Goal: Download file/media

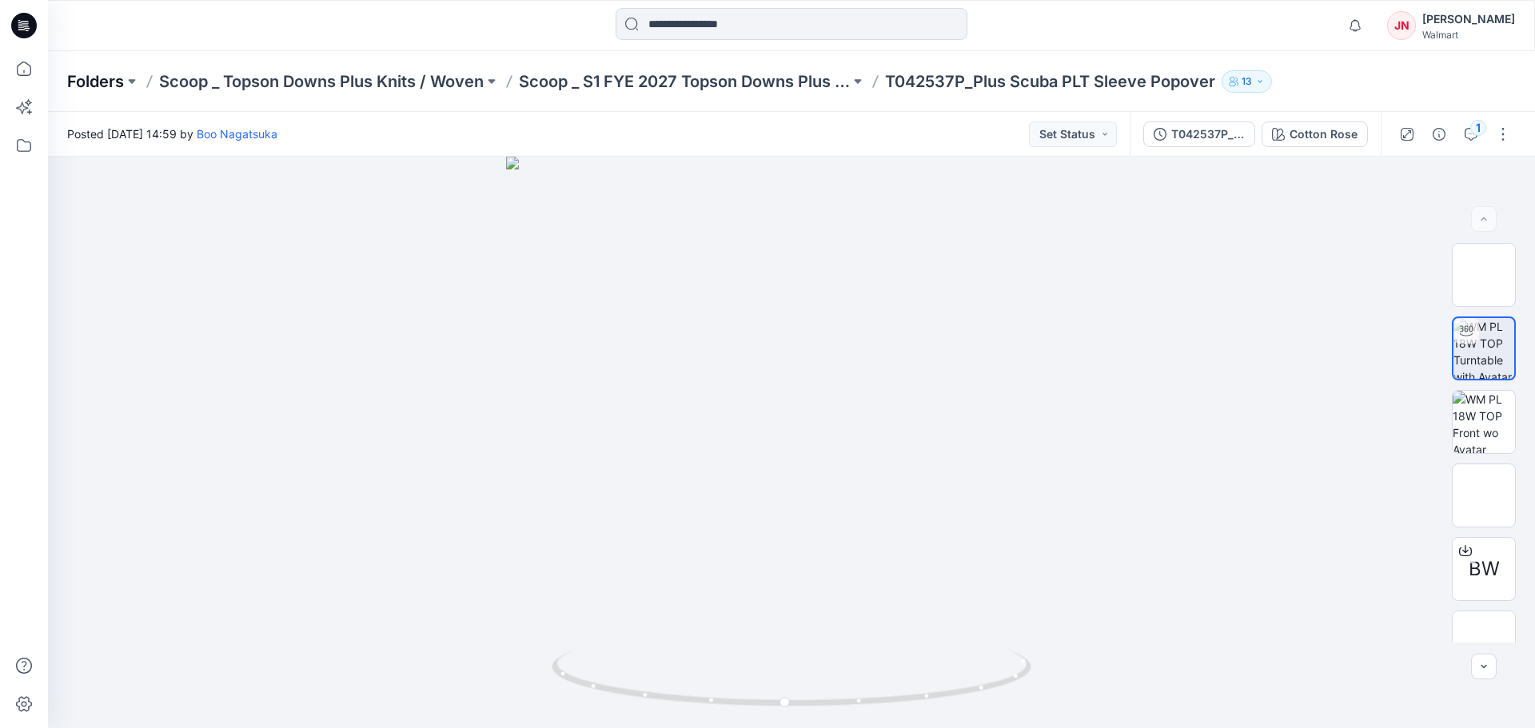
click at [102, 80] on p "Folders" at bounding box center [95, 81] width 57 height 22
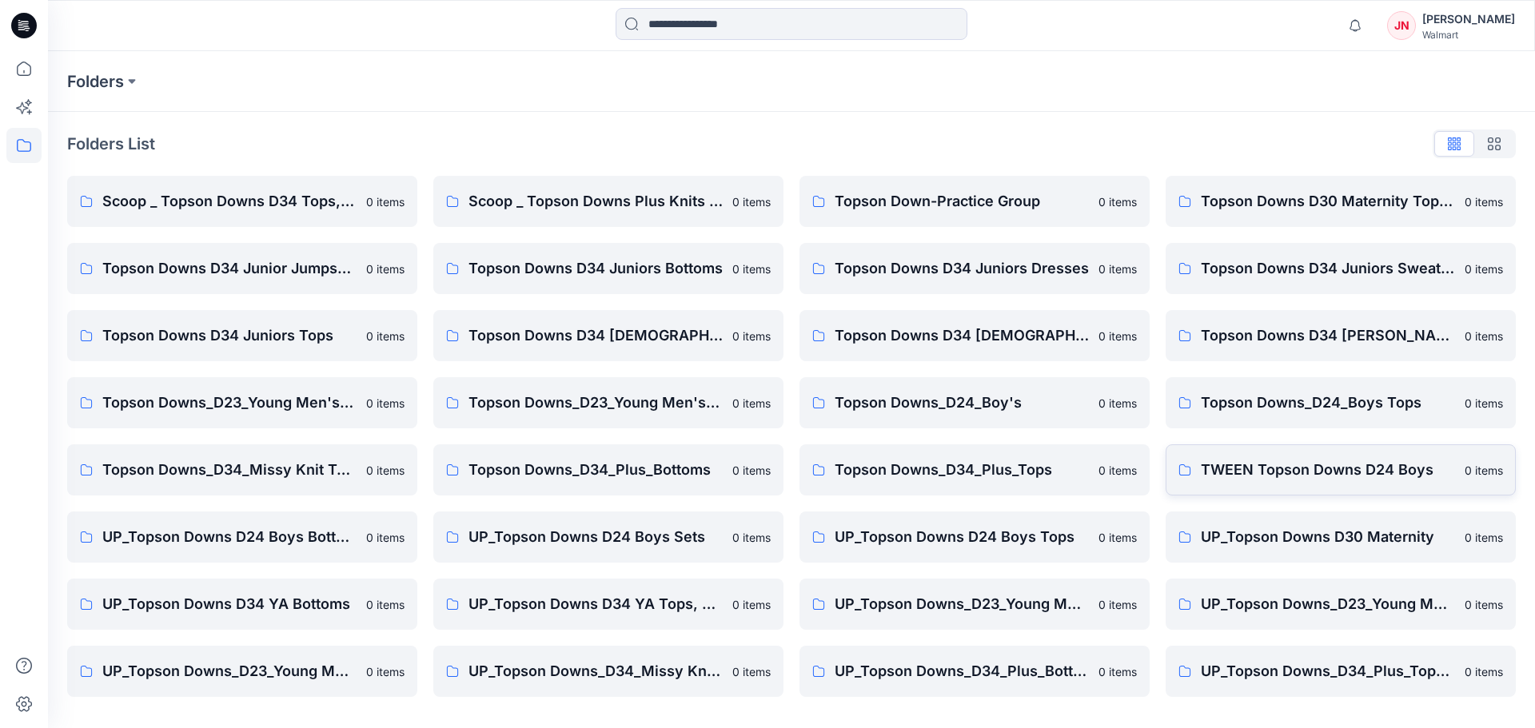
click at [1253, 468] on p "TWEEN Topson Downs D24 Boys" at bounding box center [1328, 470] width 254 height 22
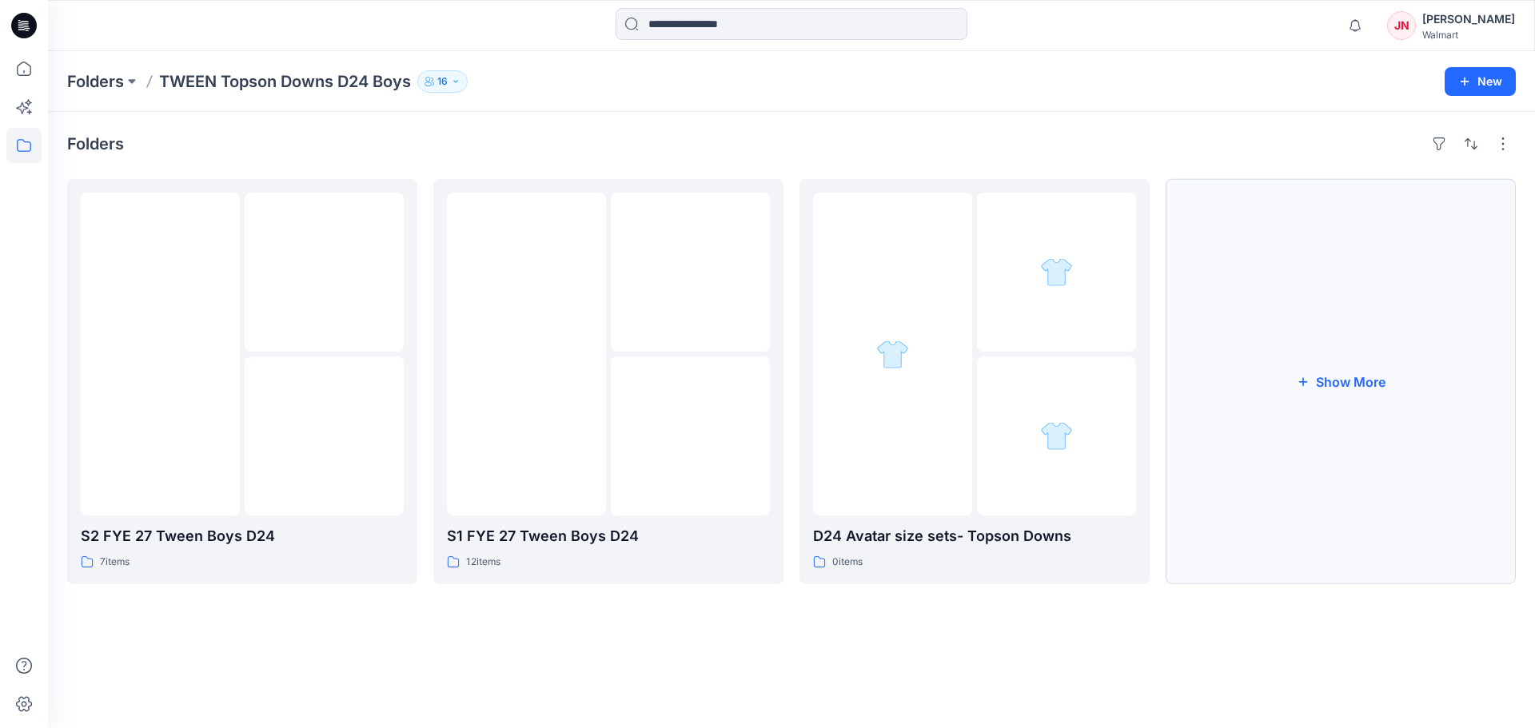
click at [1269, 466] on button "Show More" at bounding box center [1340, 381] width 350 height 405
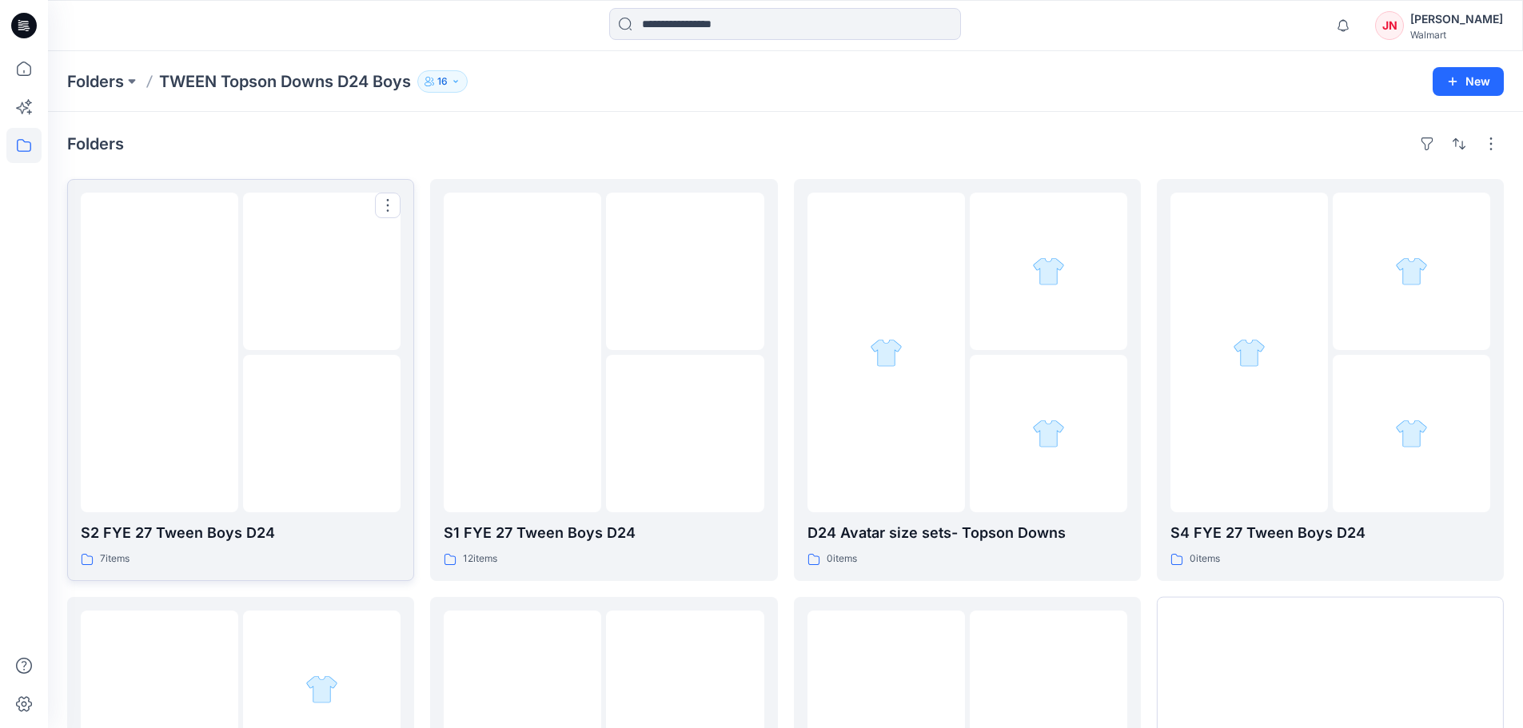
click at [322, 434] on img at bounding box center [322, 434] width 0 height 0
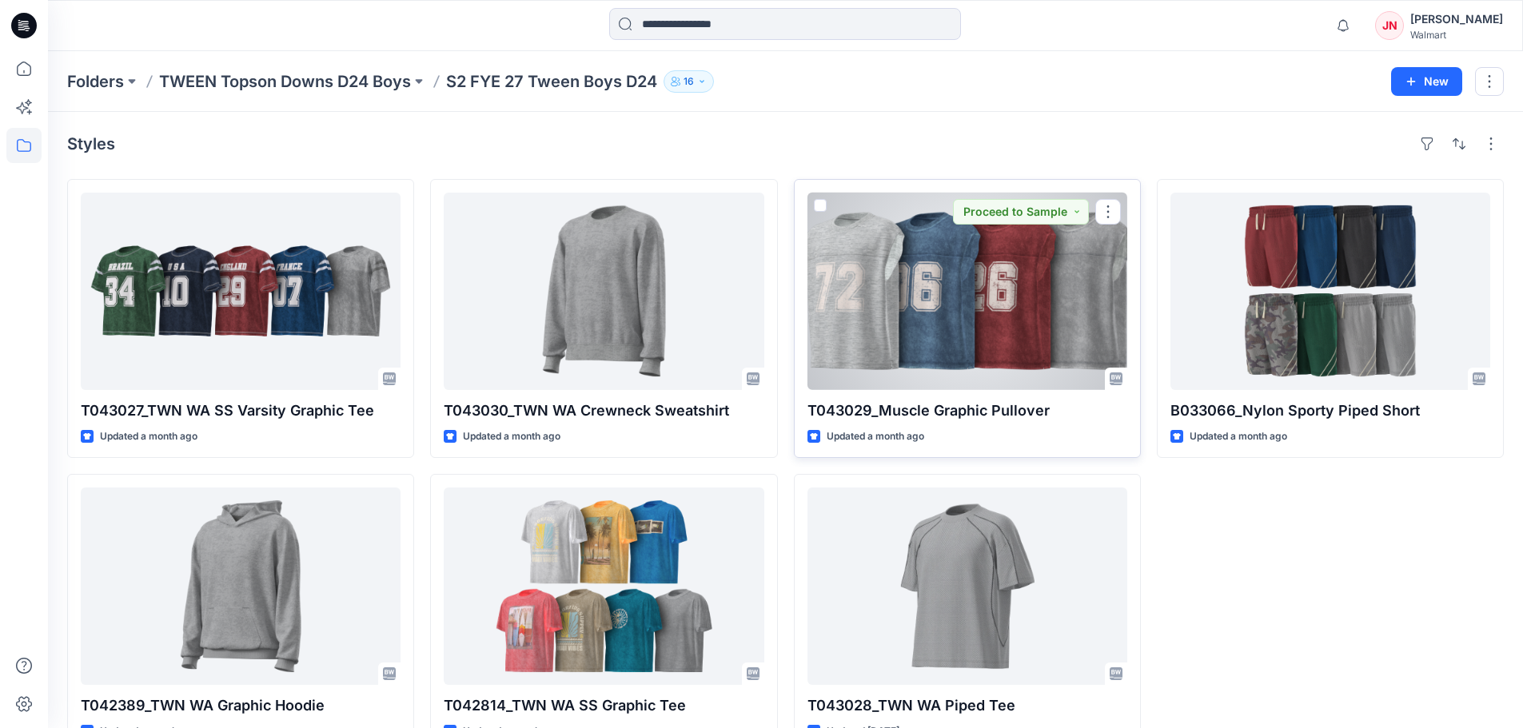
click at [963, 256] on div at bounding box center [967, 291] width 320 height 197
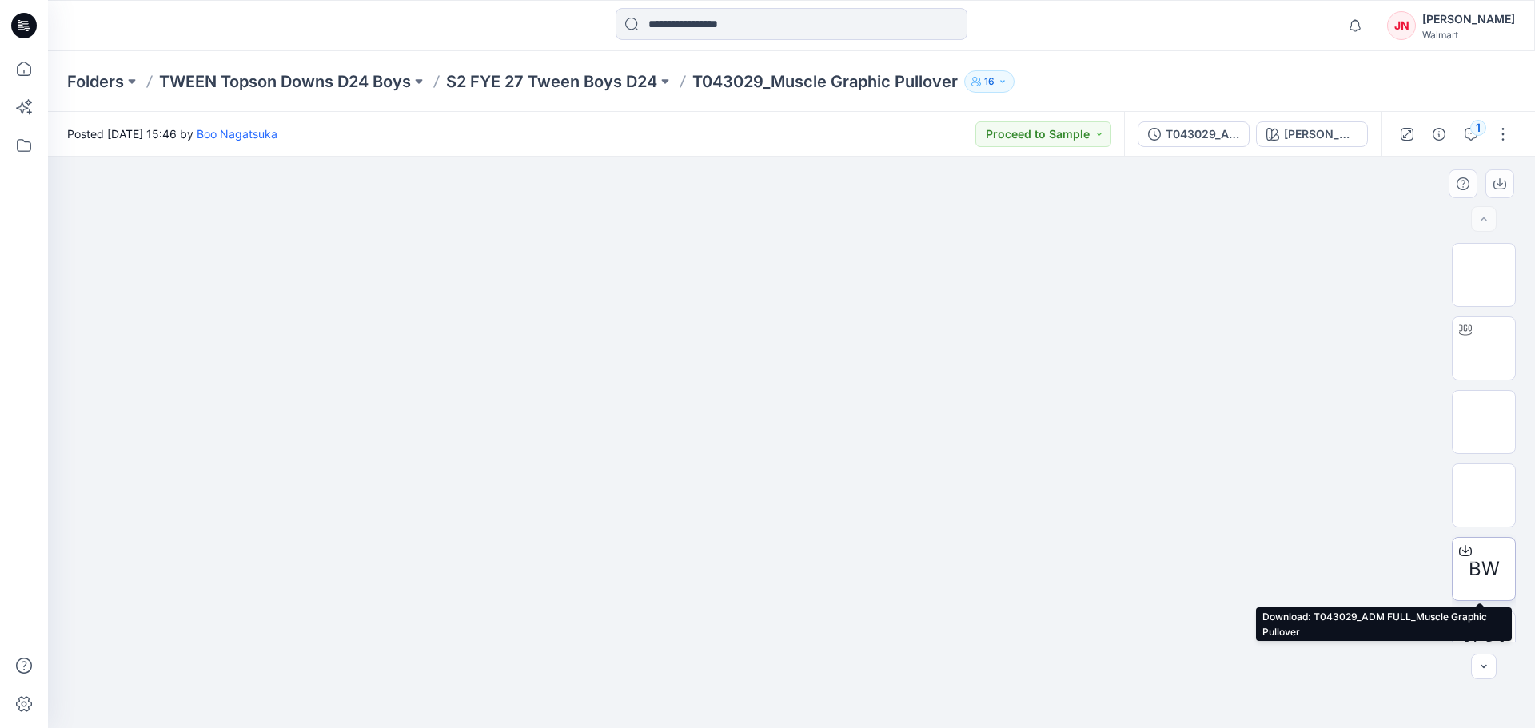
click at [1462, 552] on icon at bounding box center [1465, 548] width 6 height 8
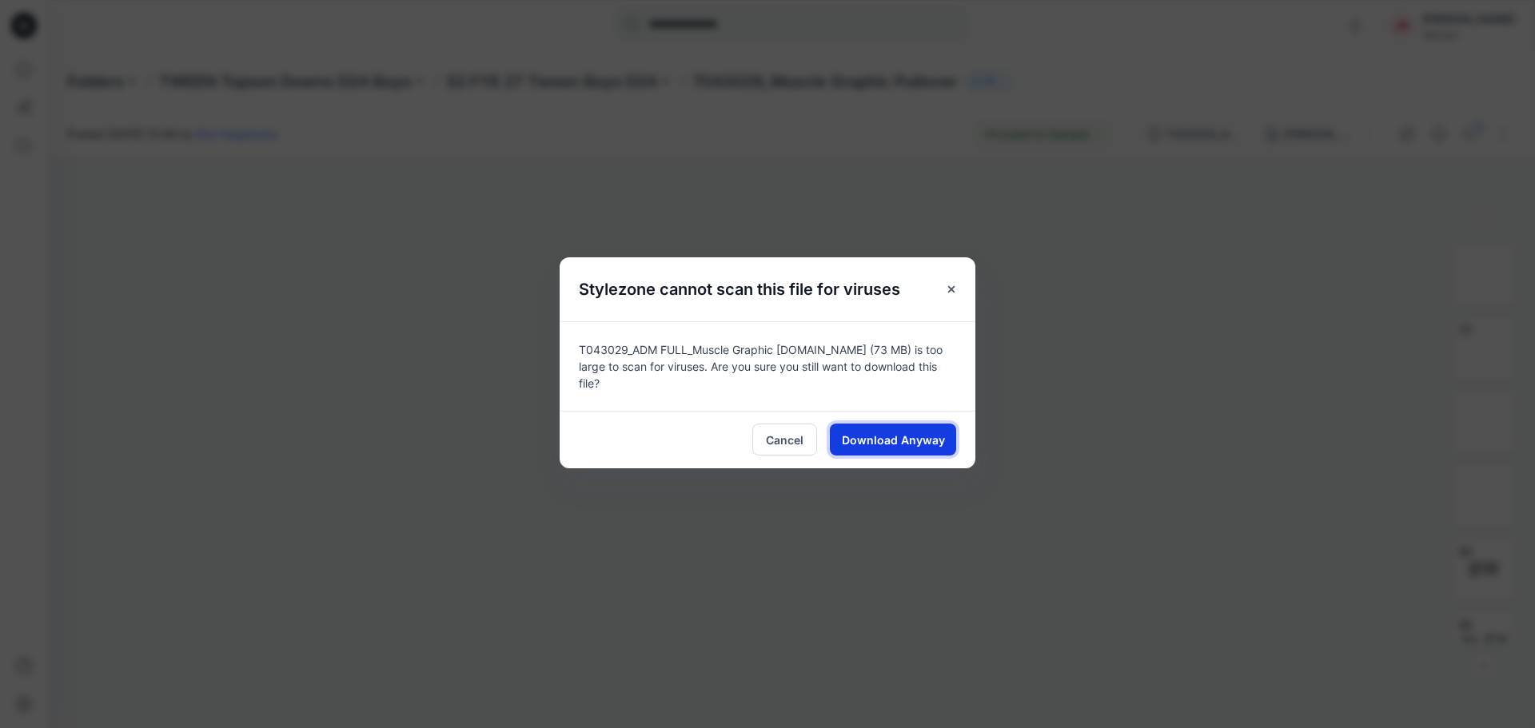
click at [912, 434] on span "Download Anyway" at bounding box center [893, 440] width 103 height 17
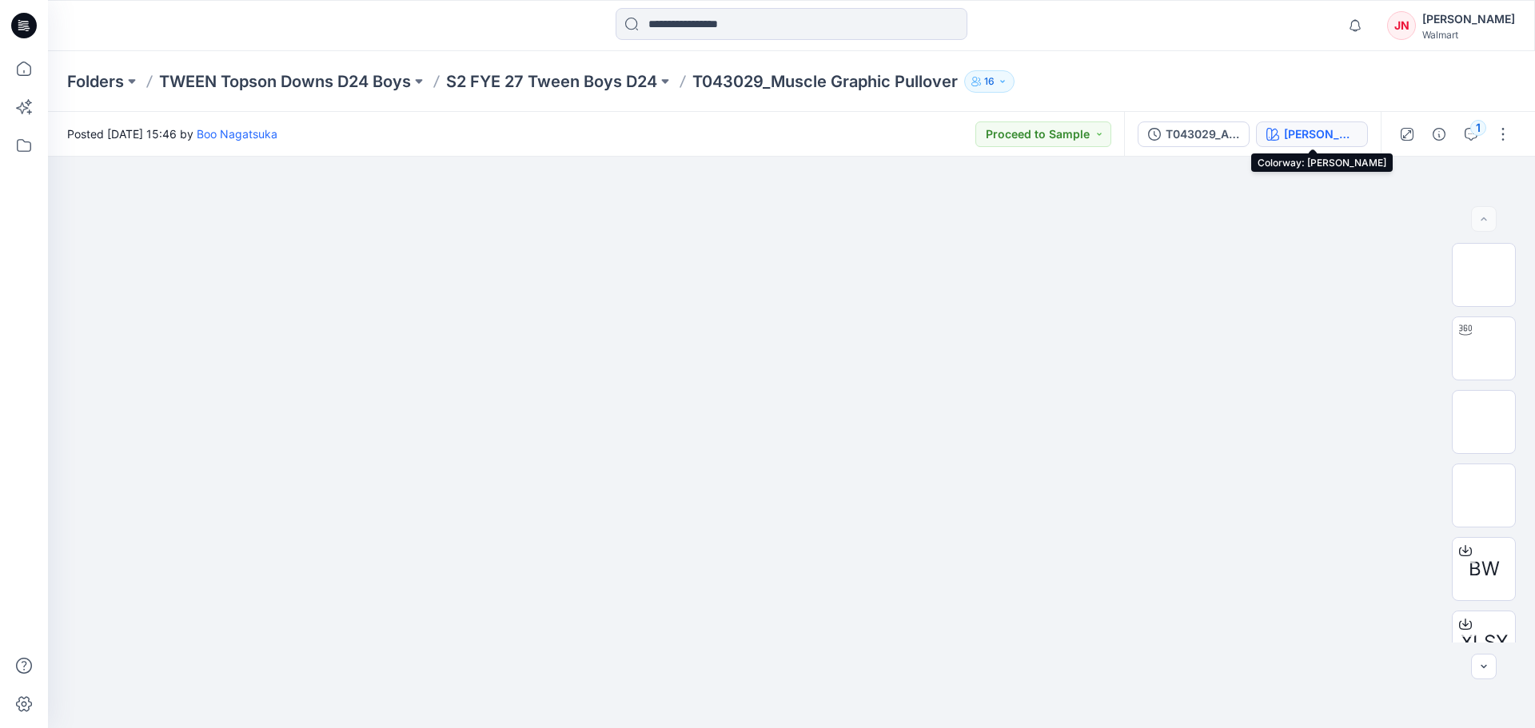
click at [1290, 138] on div "[PERSON_NAME]" at bounding box center [1321, 134] width 74 height 18
